Goal: Task Accomplishment & Management: Use online tool/utility

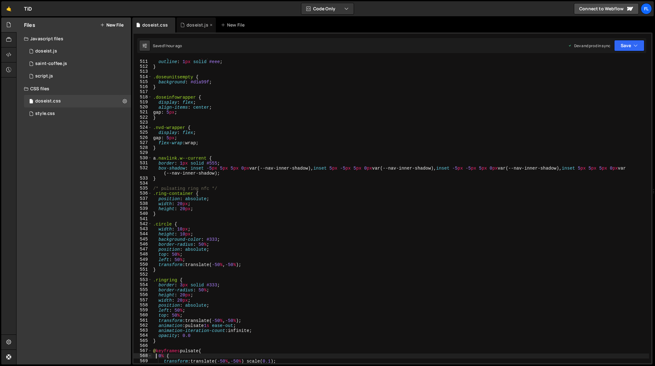
scroll to position [2591, 0]
click at [184, 27] on div "doseist.js" at bounding box center [194, 25] width 28 height 6
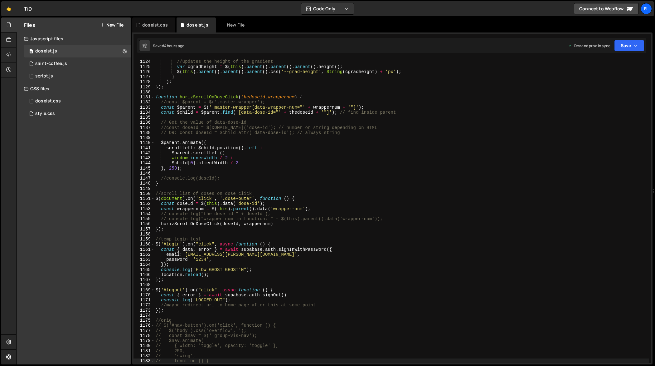
click at [266, 149] on div "// ✅ This runs AFTER the animation finishes //updates the height of the gradien…" at bounding box center [401, 211] width 495 height 315
type textarea "});"
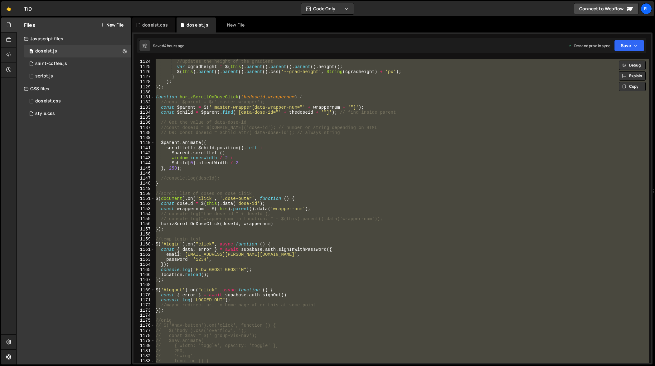
paste textarea
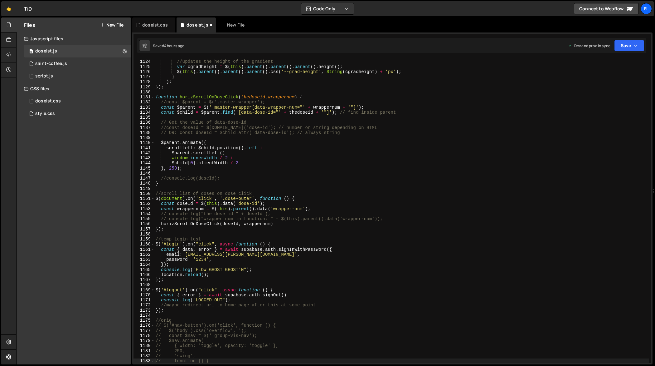
type textarea "// function () {"
click at [398, 190] on div "// ✅ This runs AFTER the animation finishes //updates the height of the gradien…" at bounding box center [401, 211] width 495 height 315
type textarea "});"
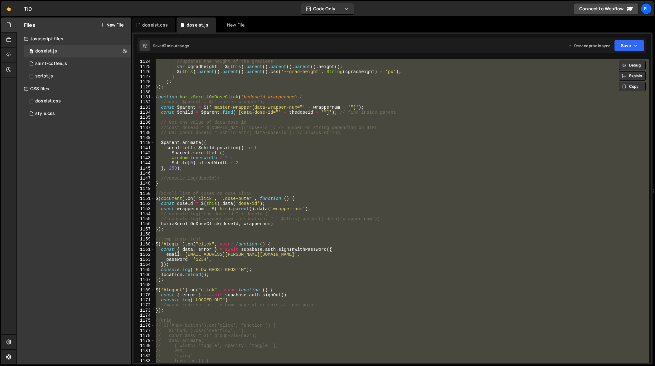
paste textarea
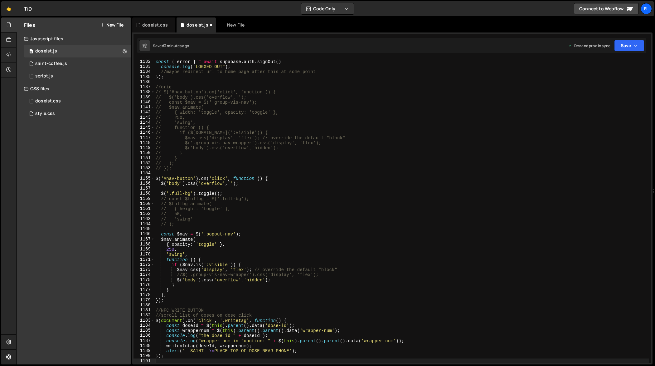
scroll to position [5817, 0]
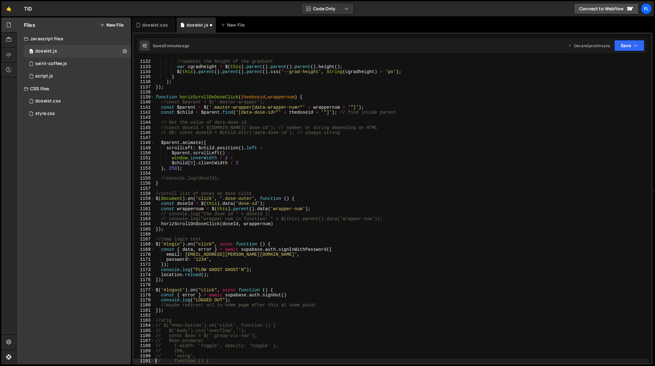
type textarea "// function () {"
click at [156, 22] on div "doseist.css" at bounding box center [155, 25] width 26 height 6
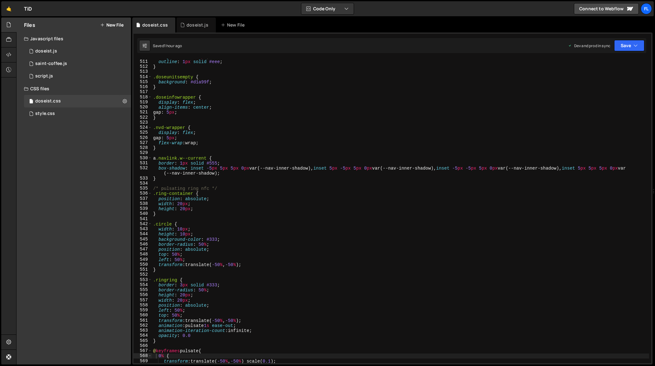
click at [234, 112] on div "margin-left : -10 px ; outline : 1 px solid #eee ; } .doseunitsempty { backgrou…" at bounding box center [401, 211] width 498 height 315
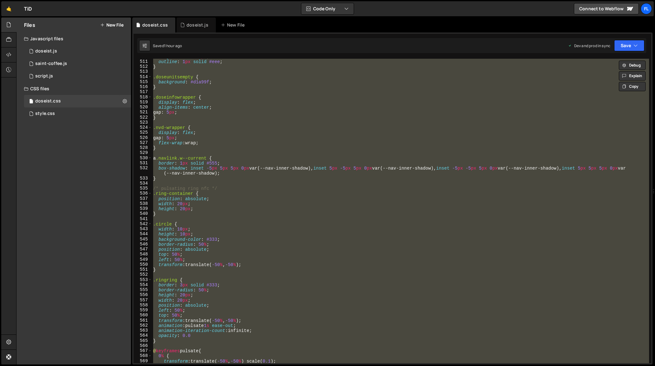
paste textarea
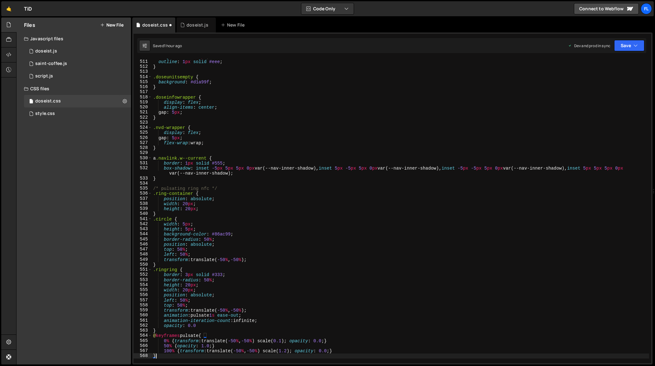
type textarea "0% {"
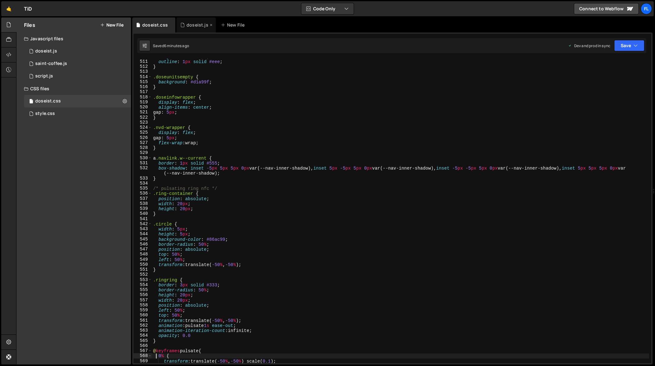
click at [189, 28] on div "doseist.js" at bounding box center [196, 24] width 39 height 15
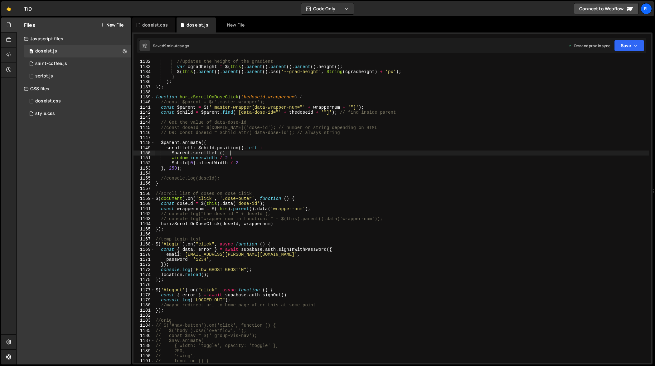
click at [248, 154] on div "// ✅ This runs AFTER the animation finishes //updates the height of the gradien…" at bounding box center [401, 211] width 495 height 315
type textarea "});"
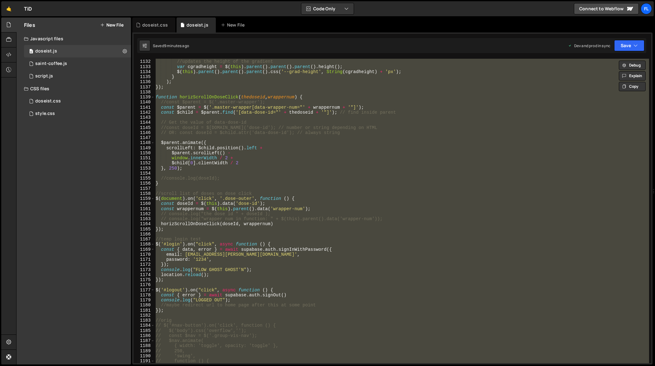
paste textarea
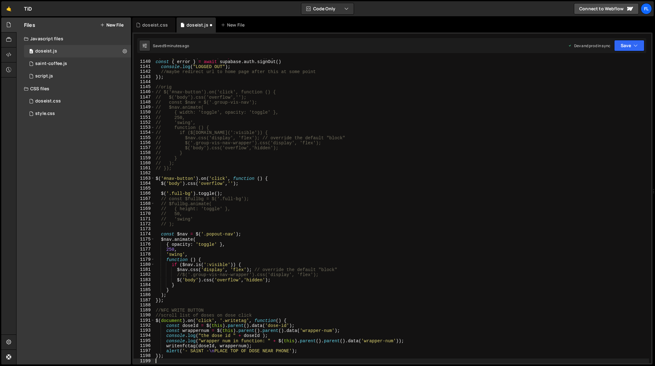
scroll to position [5807, 0]
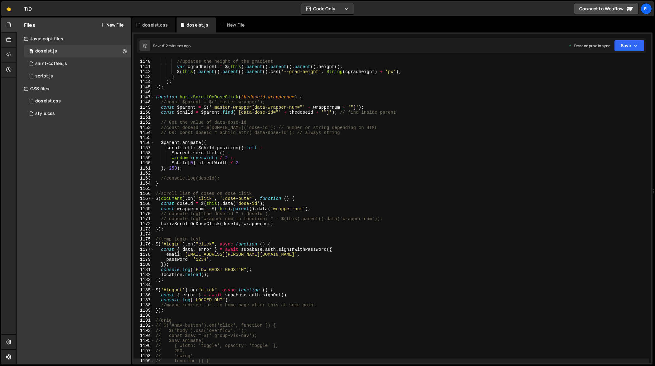
click at [402, 176] on div "// ✅ This runs AFTER the animation finishes //updates the height of the gradien…" at bounding box center [401, 211] width 495 height 315
type textarea "//console.log(doseId);"
click at [157, 27] on div "doseist.css" at bounding box center [155, 25] width 26 height 6
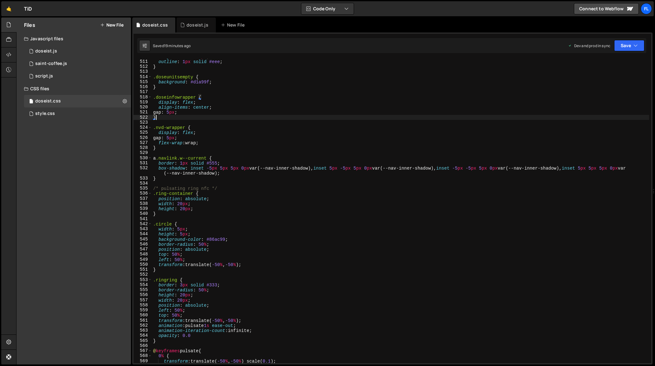
click at [285, 115] on div "margin-left : -10 px ; outline : 1 px solid #eee ; } .doseunitsempty { backgrou…" at bounding box center [401, 211] width 498 height 315
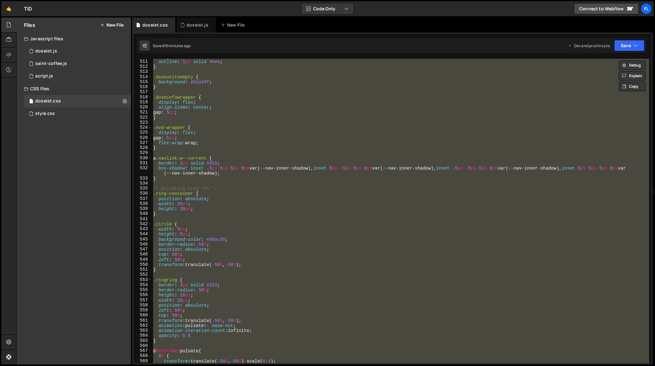
paste textarea
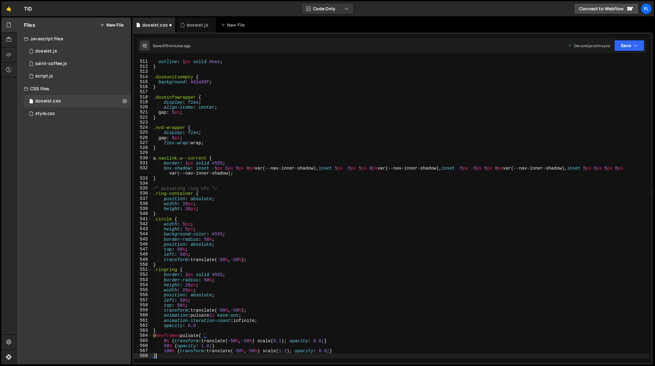
type textarea "0% {"
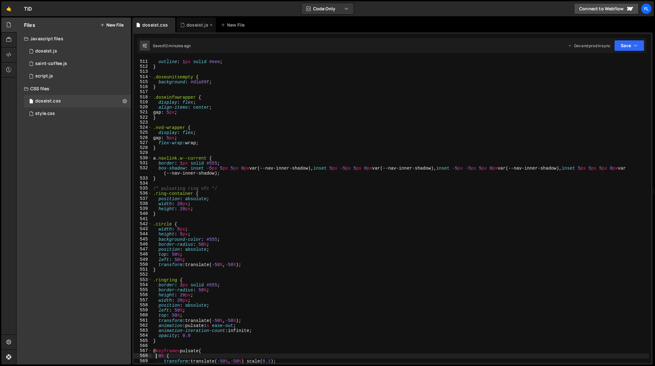
click at [199, 27] on div "doseist.js" at bounding box center [198, 25] width 22 height 6
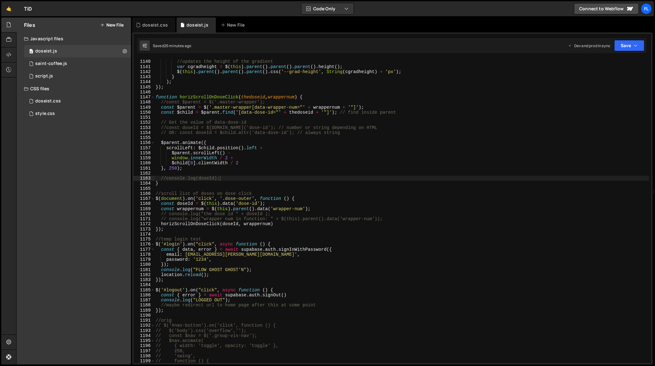
click at [225, 99] on div "// ✅ This runs AFTER the animation finishes //updates the height of the gradien…" at bounding box center [401, 211] width 495 height 315
type textarea "});"
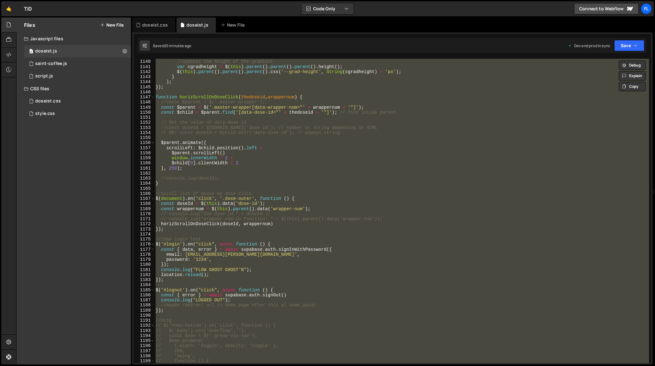
paste textarea
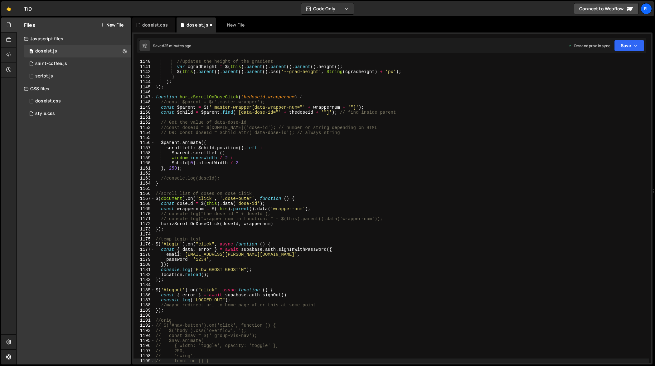
type textarea "// function () {"
click at [155, 27] on div "doseist.css" at bounding box center [155, 25] width 26 height 6
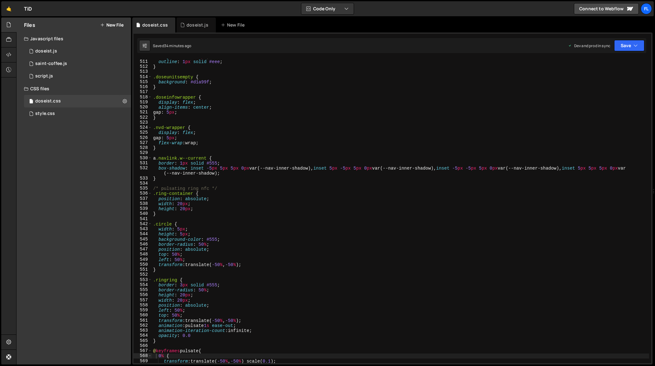
click at [294, 151] on div "margin-left : -10 px ; outline : 1 px solid #eee ; } .doseunitsempty { backgrou…" at bounding box center [401, 211] width 498 height 315
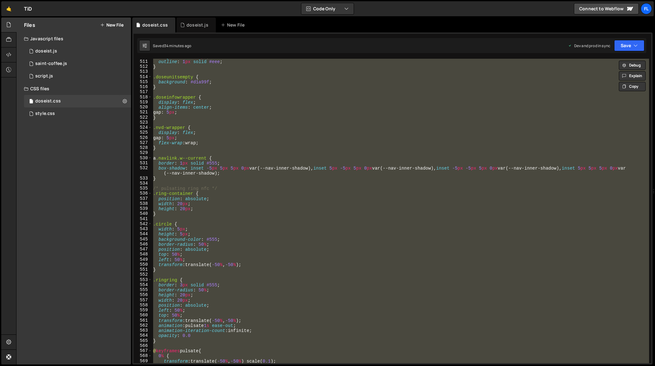
paste textarea
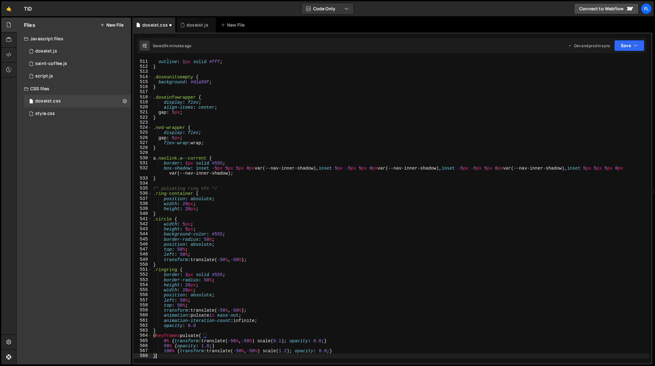
type textarea "0% {"
